Goal: Information Seeking & Learning: Learn about a topic

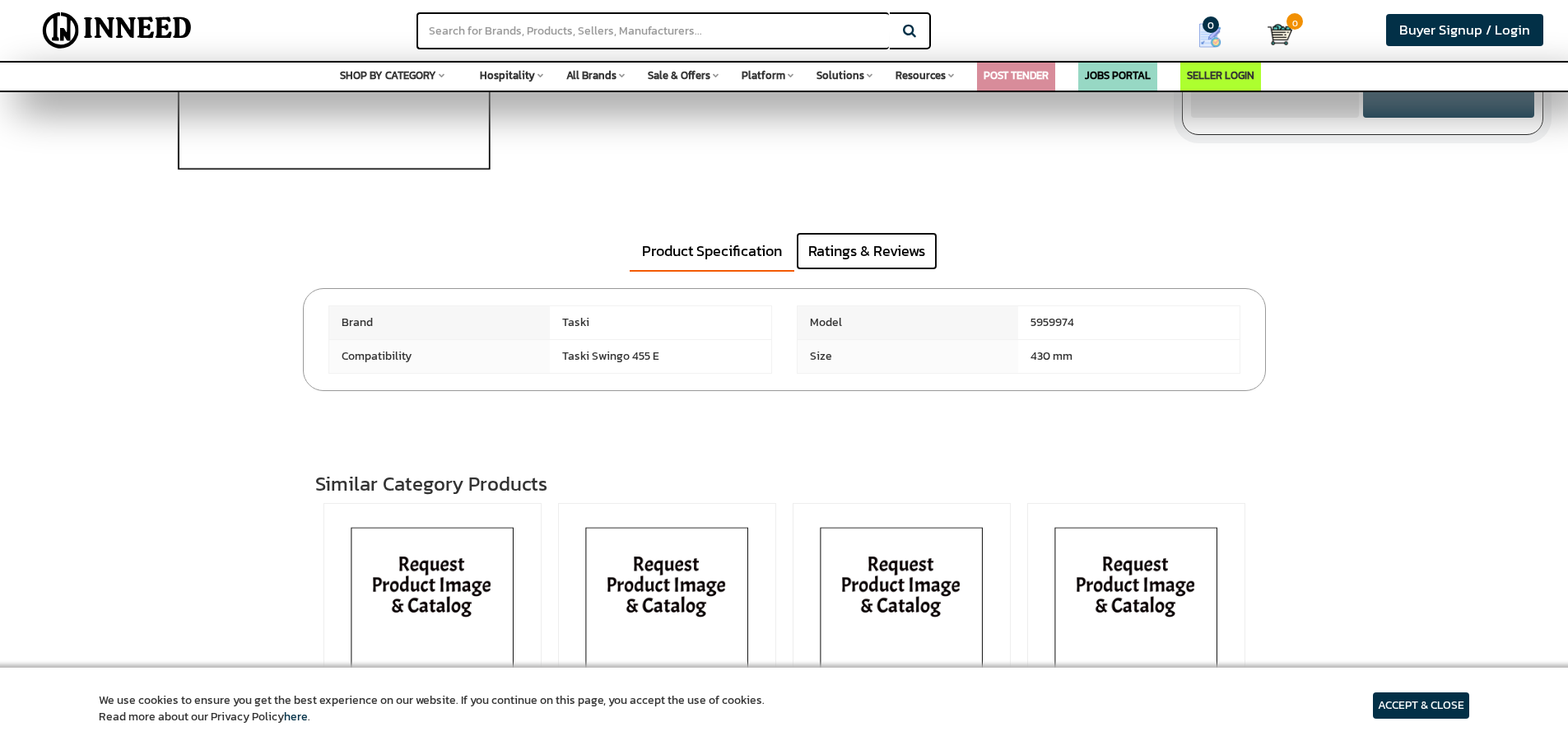
click at [837, 243] on link "Ratings & Reviews" at bounding box center [867, 251] width 142 height 38
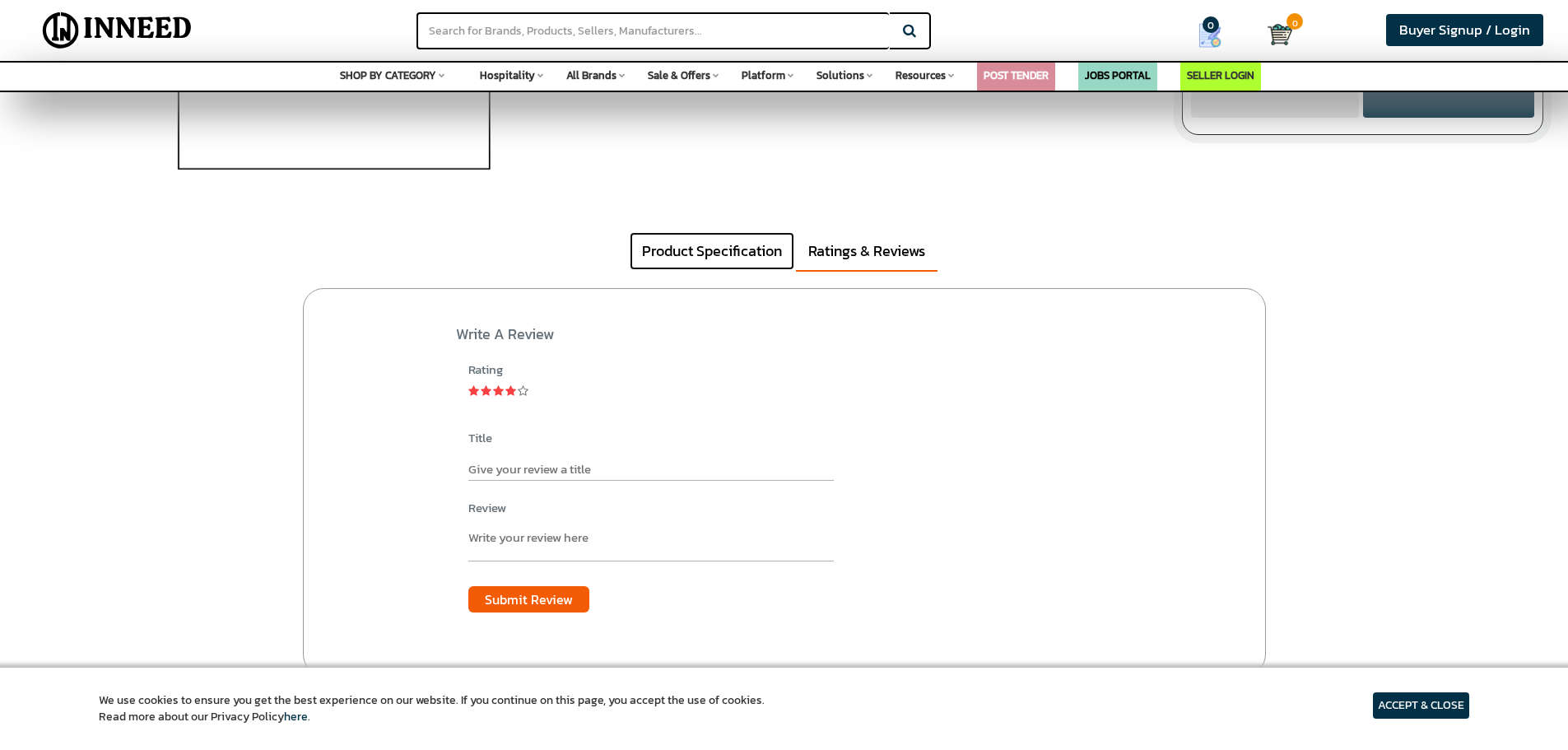
click at [705, 245] on link "Product Specification" at bounding box center [711, 251] width 165 height 38
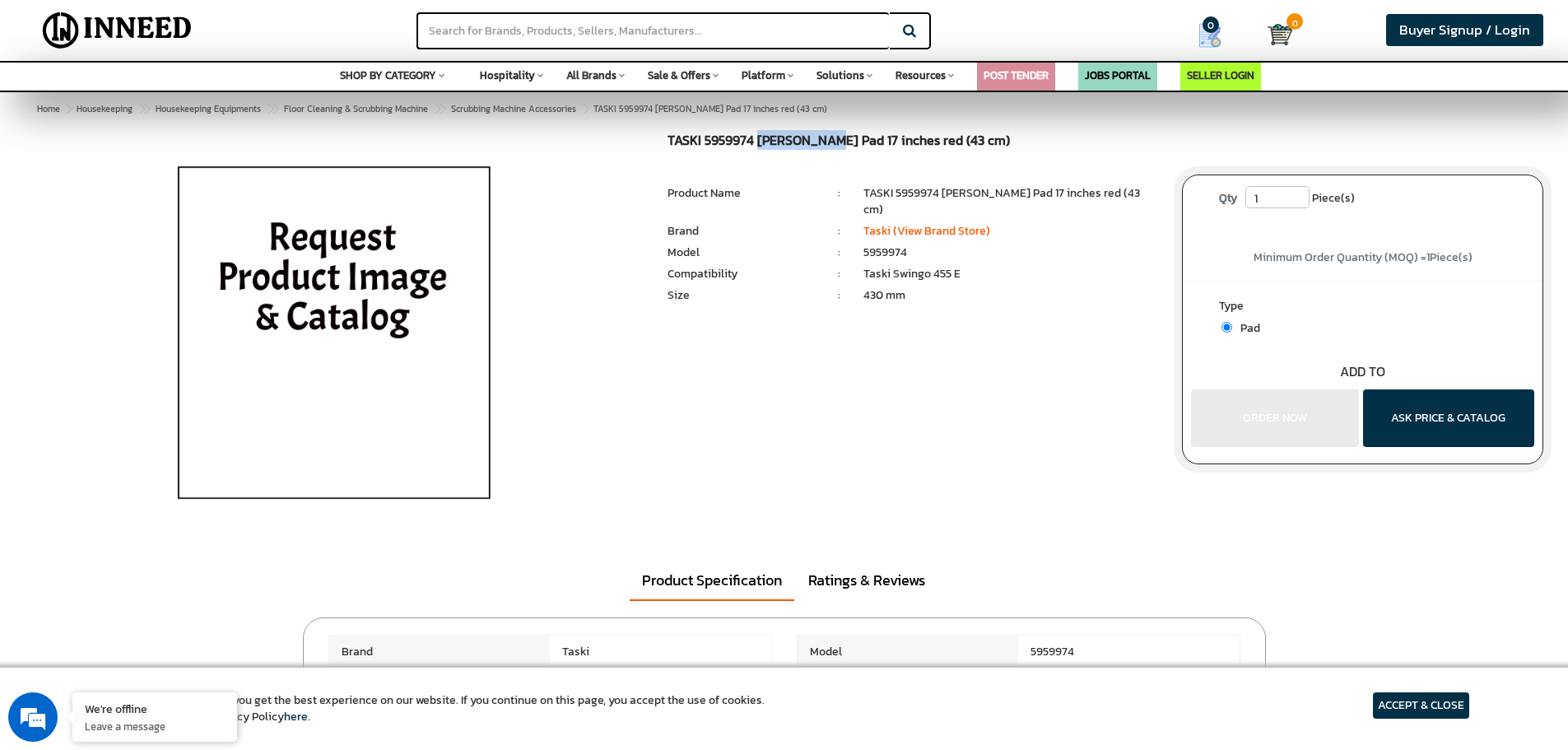
drag, startPoint x: 759, startPoint y: 133, endPoint x: 832, endPoint y: 138, distance: 73.2
click at [832, 138] on h1 "TASKI 5959974 Americo Pad 17 inches red (43 cm)" at bounding box center [912, 143] width 490 height 19
copy h1 "Americo Pad"
click at [899, 223] on link "Taski (View Brand Store)" at bounding box center [926, 231] width 127 height 18
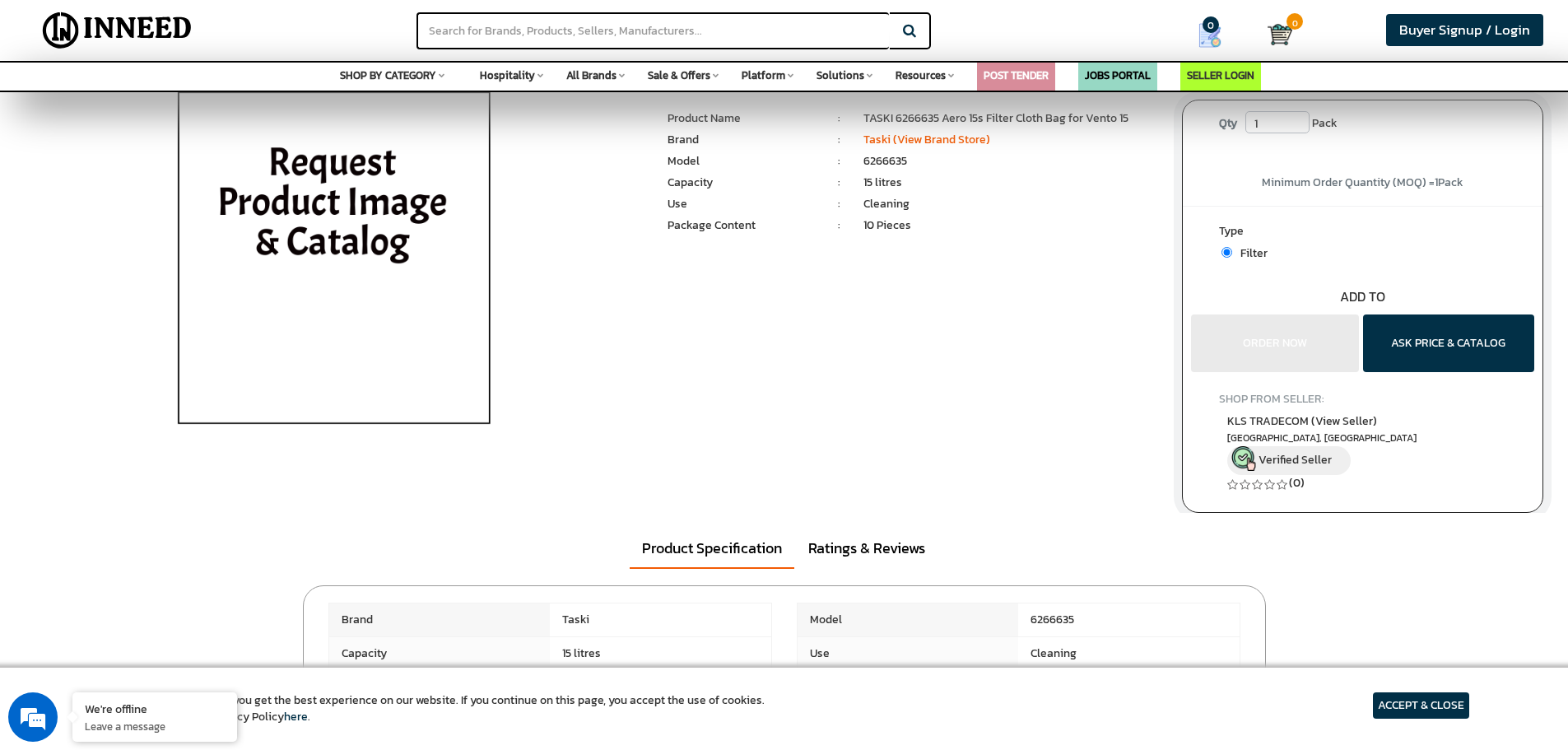
scroll to position [577, 0]
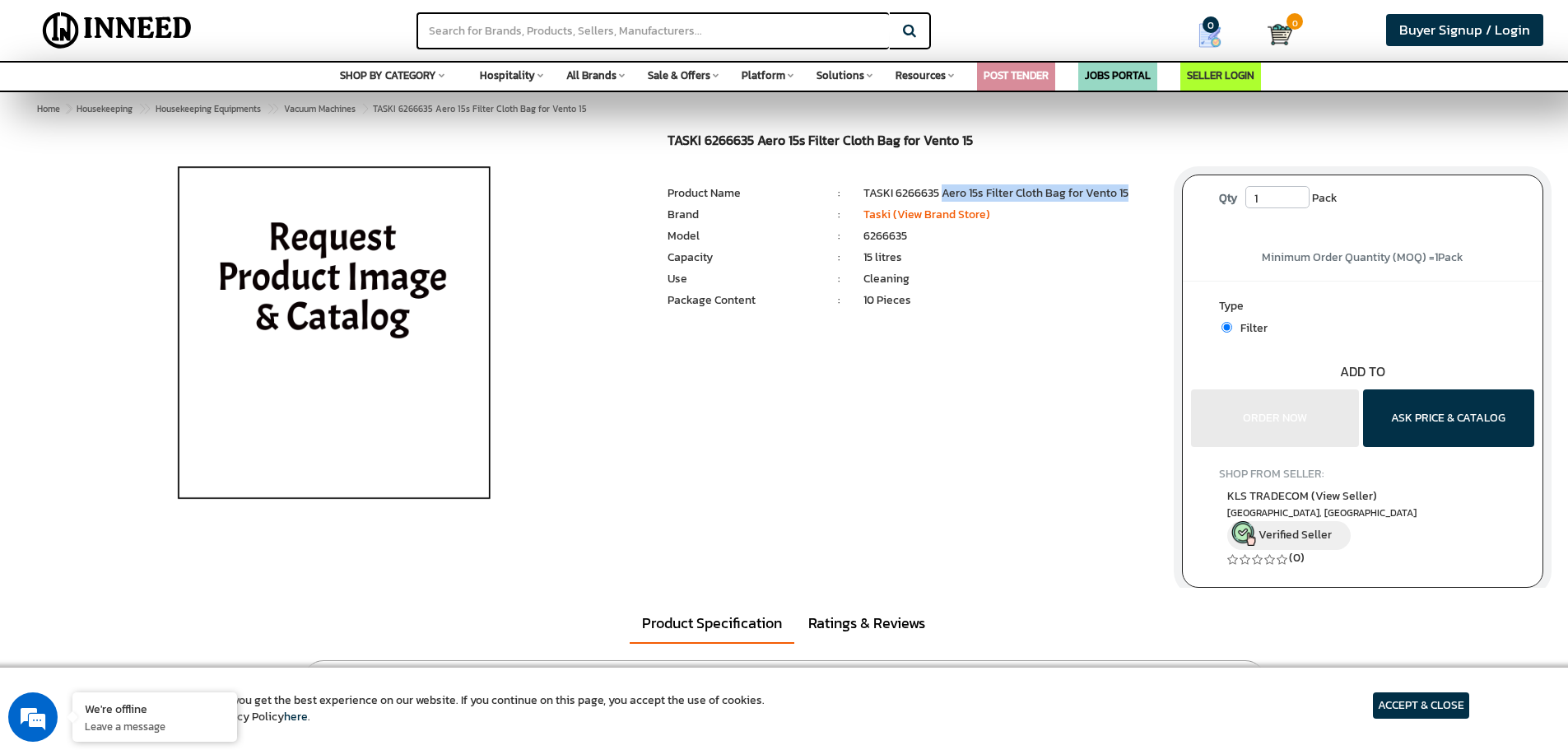
drag, startPoint x: 945, startPoint y: 193, endPoint x: 1132, endPoint y: 200, distance: 187.1
click at [1132, 200] on li "TASKI 6266635 Aero 15s Filter Cloth Bag for Vento 15" at bounding box center [1010, 194] width 294 height 17
copy li "Aero 15s Filter Cloth Bag for Vento 15"
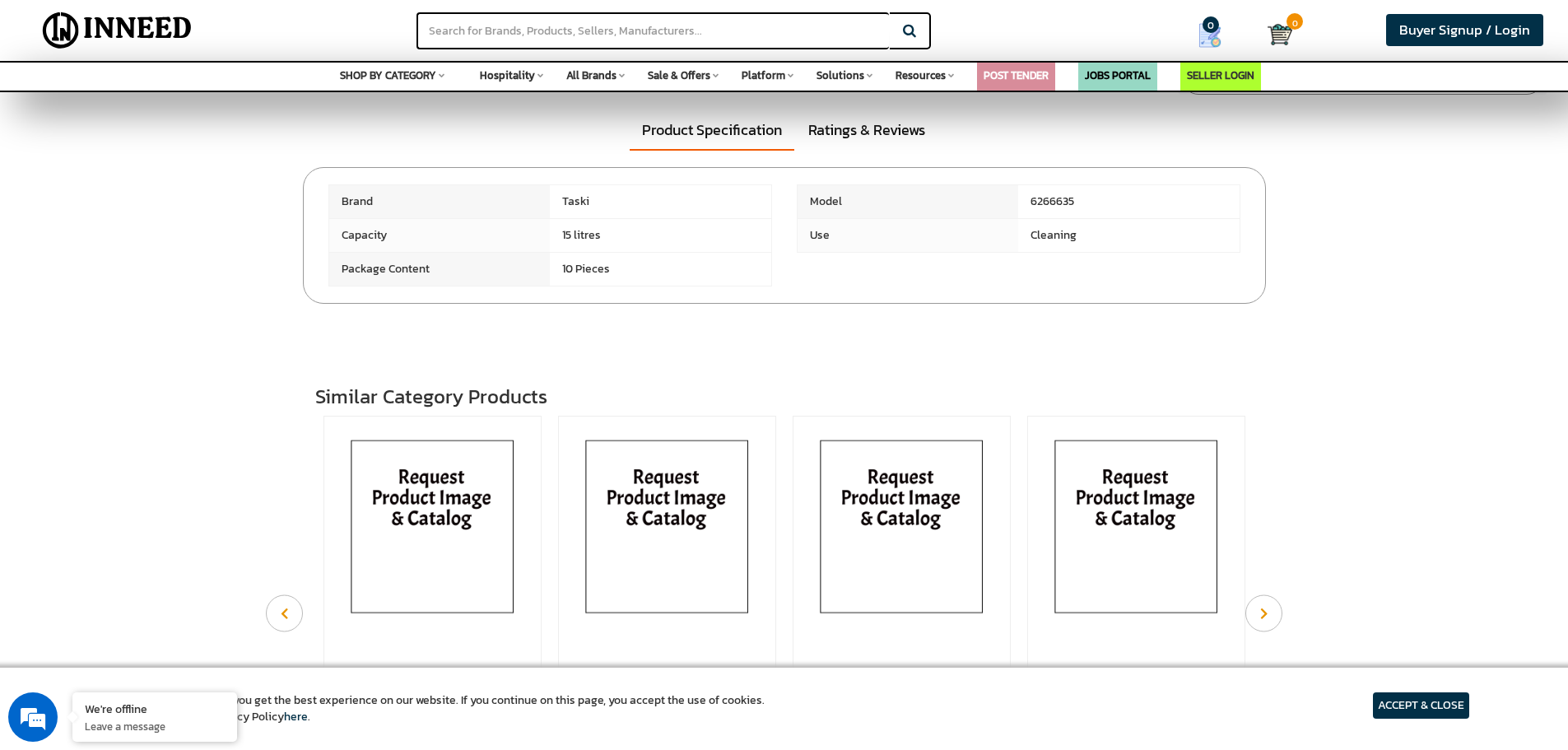
scroll to position [494, 0]
click at [861, 147] on link "Ratings & Reviews" at bounding box center [867, 129] width 142 height 38
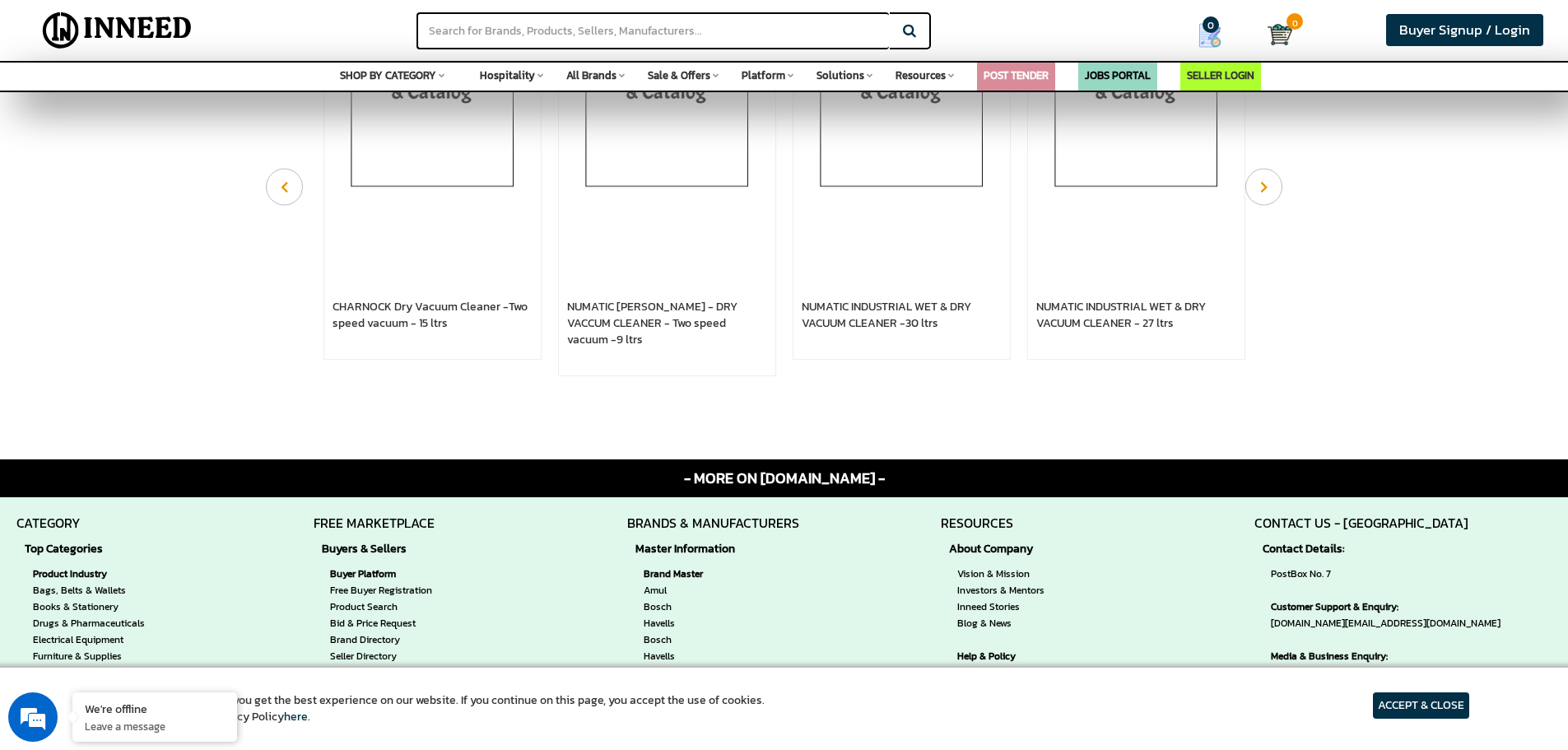
scroll to position [1400, 0]
